Goal: Find specific page/section: Find specific page/section

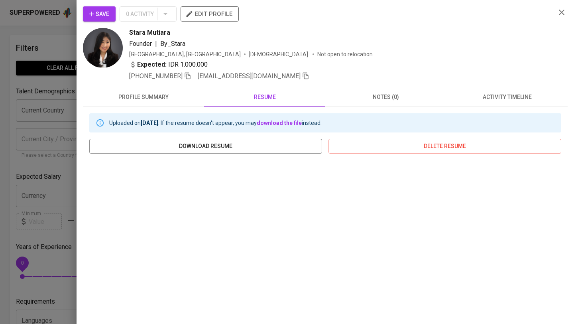
click at [562, 15] on icon "button" at bounding box center [562, 13] width 10 height 10
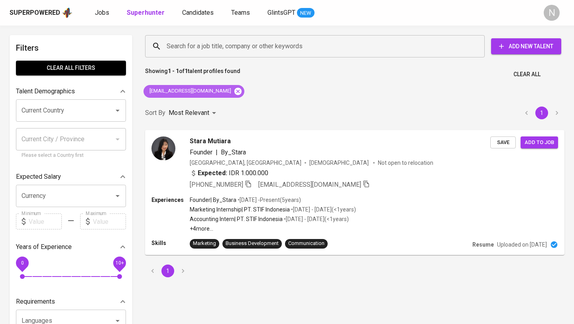
click at [234, 92] on icon at bounding box center [237, 90] width 7 height 7
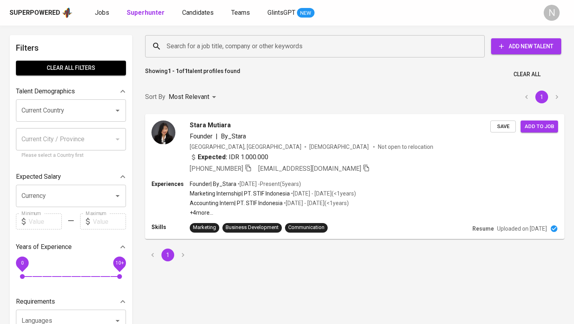
click at [185, 46] on input "Search for a job title, company or other keywords" at bounding box center [317, 46] width 305 height 15
click at [185, 45] on input "Search for a job title, company or other keywords" at bounding box center [317, 46] width 305 height 15
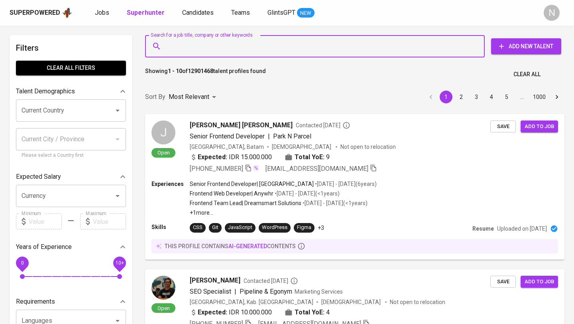
click at [185, 45] on input "Search for a job title, company or other keywords" at bounding box center [317, 46] width 305 height 15
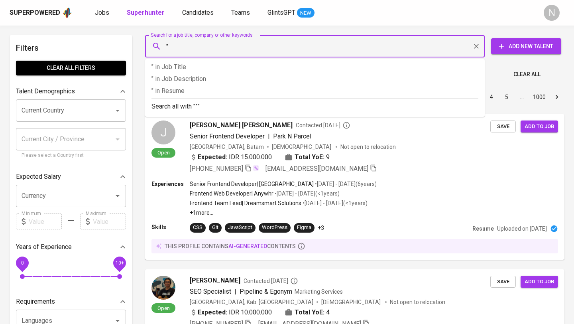
paste input "[PERSON_NAME]"
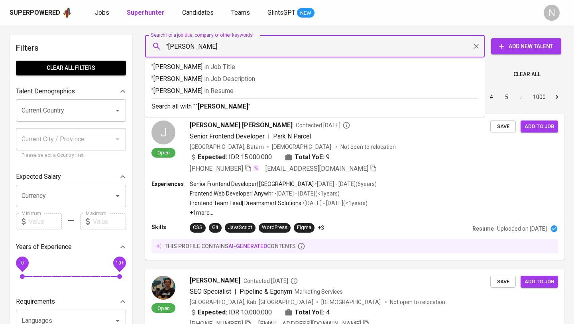
type input ""[PERSON_NAME]""
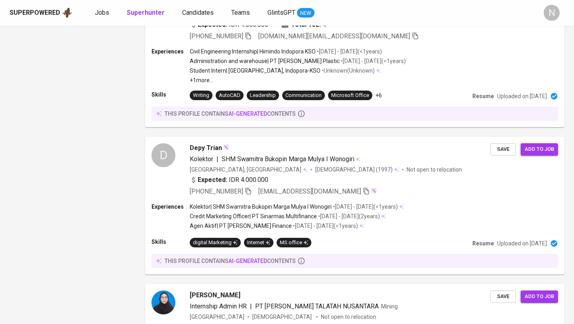
scroll to position [1089, 0]
